Goal: Check status: Check status

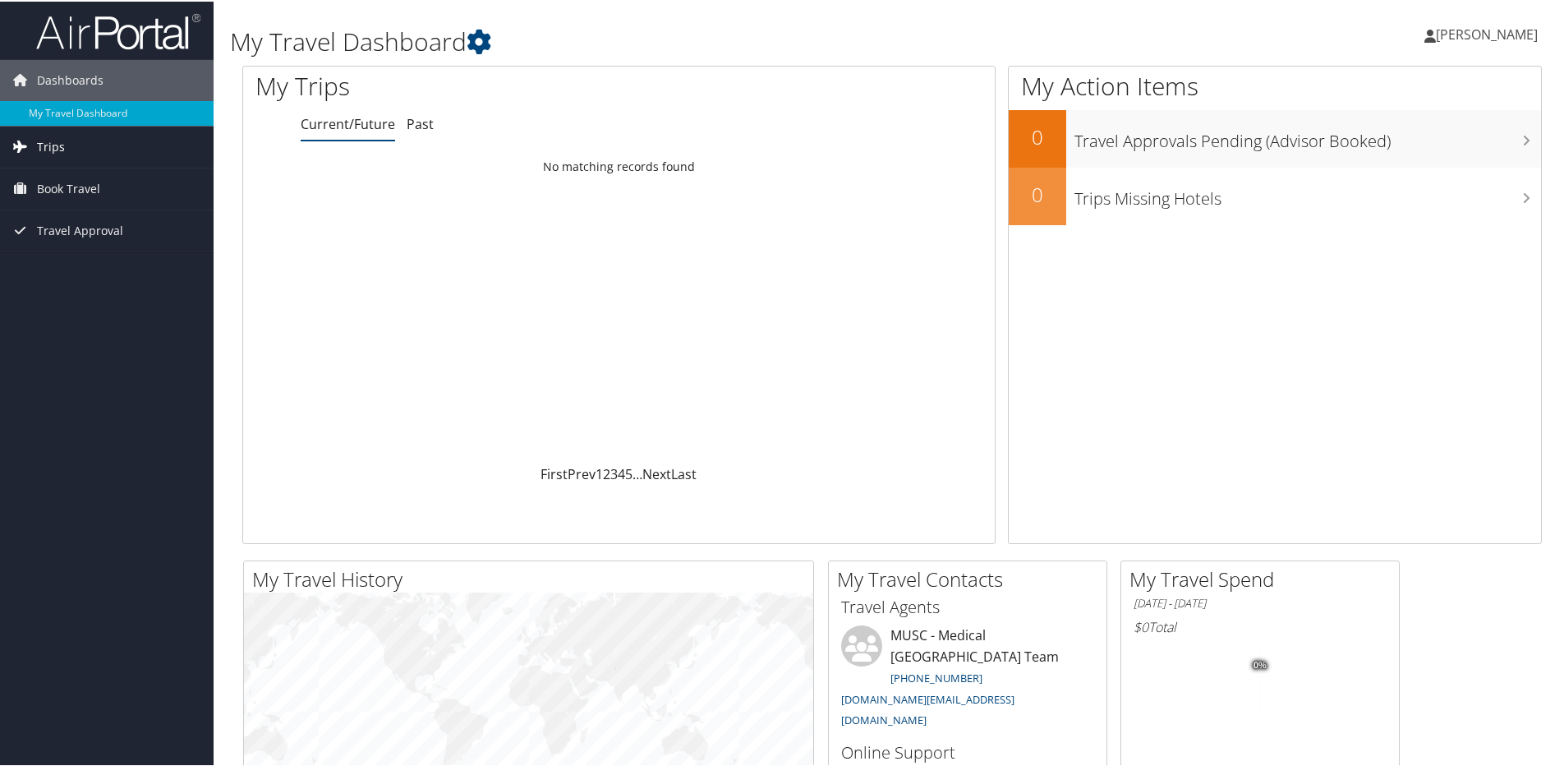
click at [81, 136] on link "Trips" at bounding box center [107, 145] width 214 height 41
click at [109, 179] on link "Current/Future Trips" at bounding box center [107, 178] width 214 height 25
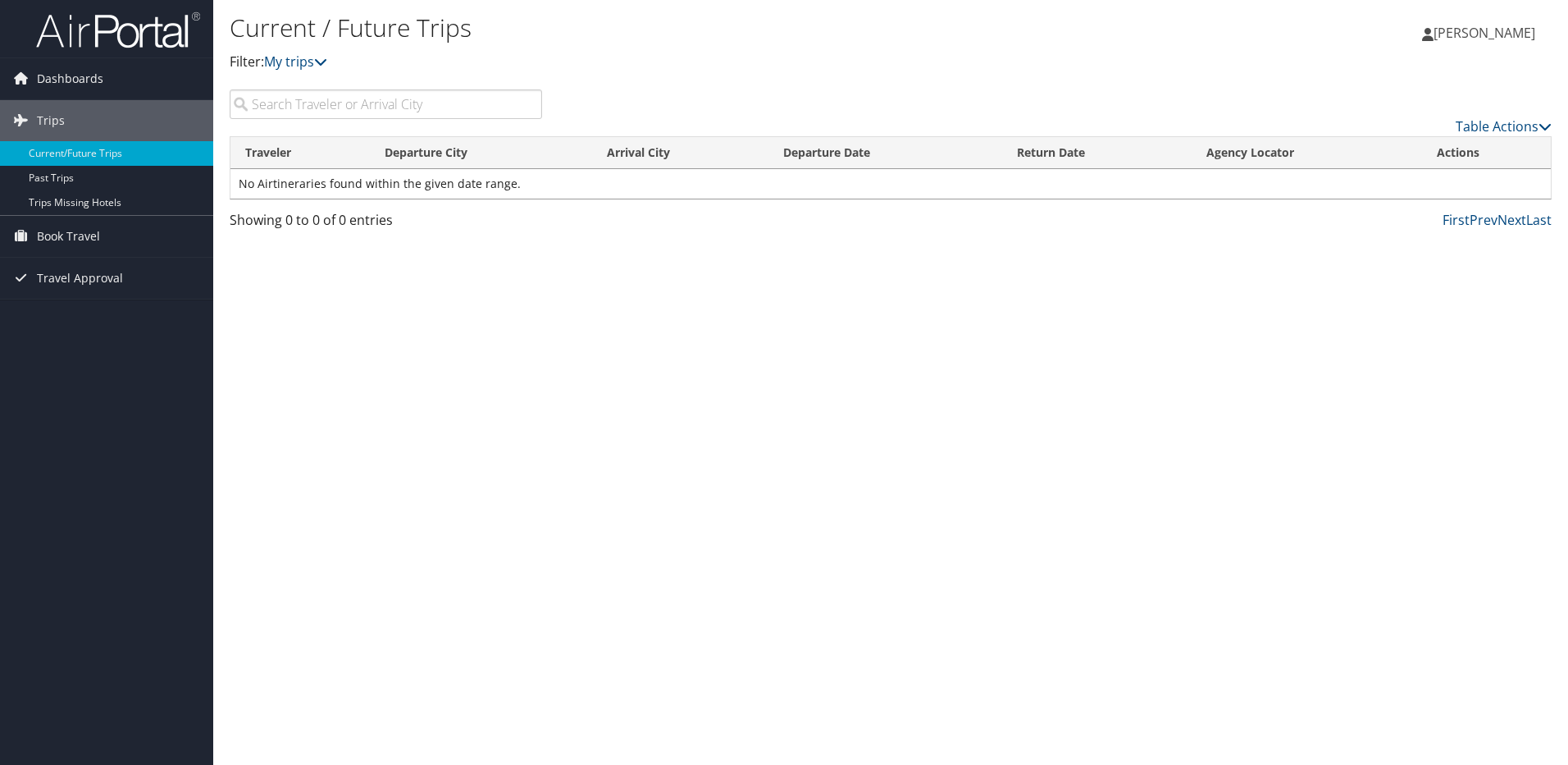
click at [901, 14] on h1 "Current / Future Trips" at bounding box center [670, 28] width 882 height 34
click at [85, 73] on span "Dashboards" at bounding box center [70, 78] width 67 height 41
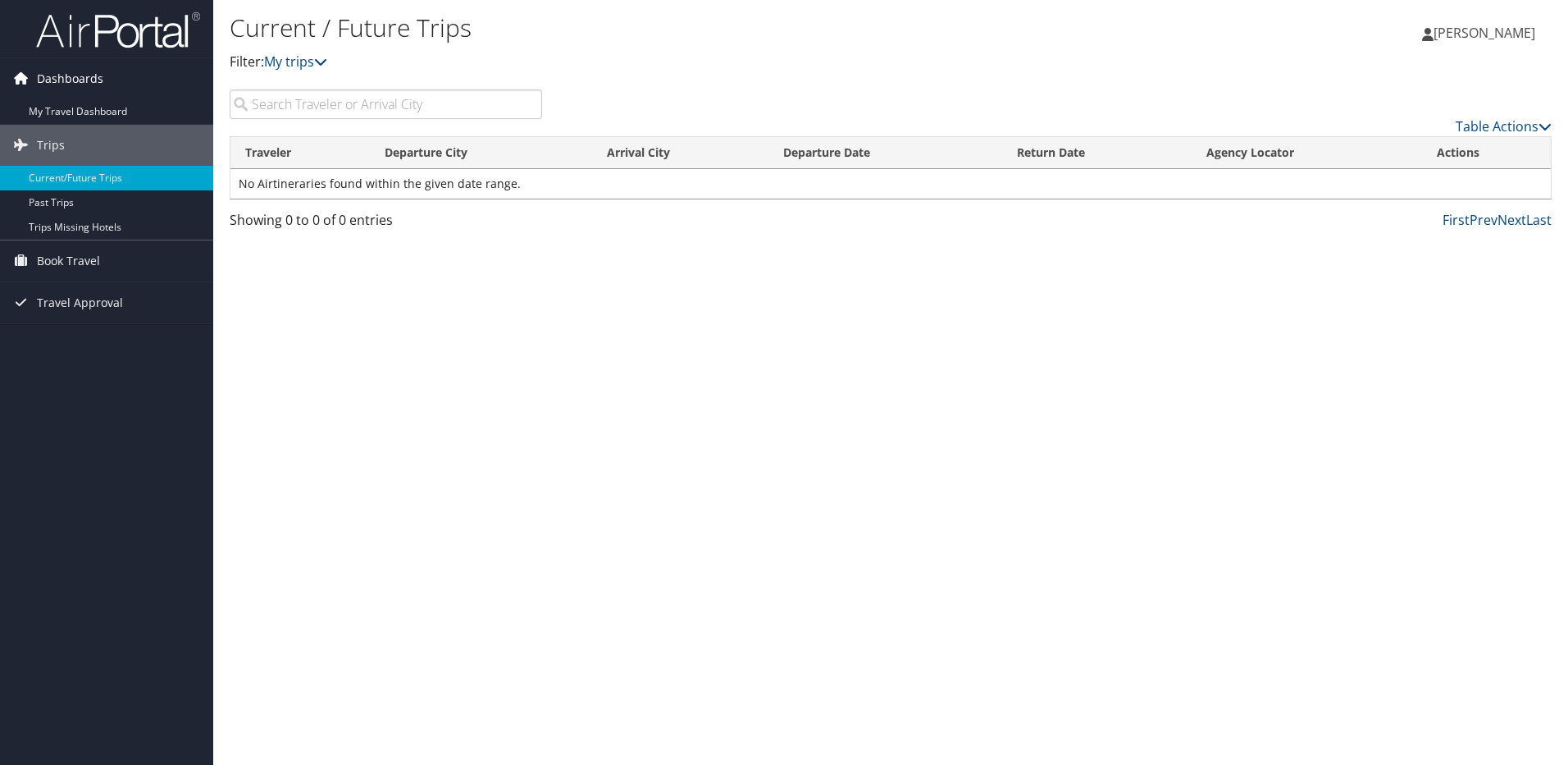
click at [85, 80] on span "Dashboards" at bounding box center [70, 78] width 67 height 41
